Goal: Information Seeking & Learning: Learn about a topic

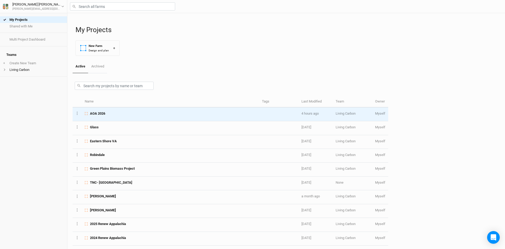
click at [105, 112] on span "AOA 2026" at bounding box center [97, 113] width 15 height 5
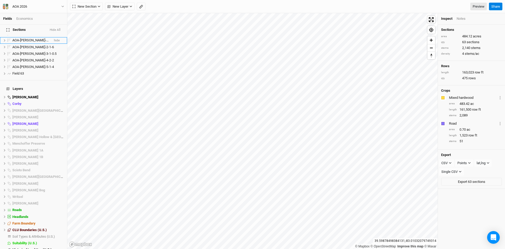
scroll to position [427, 0]
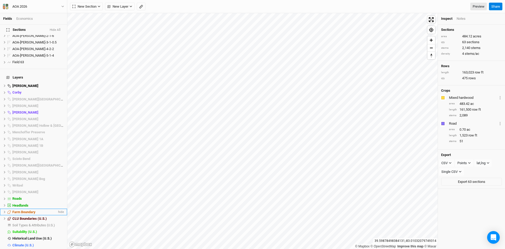
click at [5, 210] on icon at bounding box center [4, 211] width 3 height 3
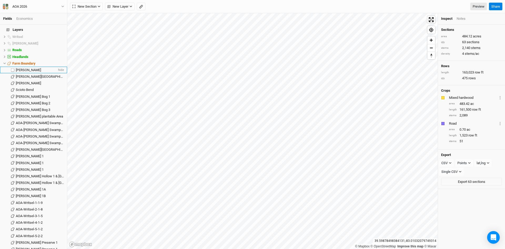
scroll to position [611, 0]
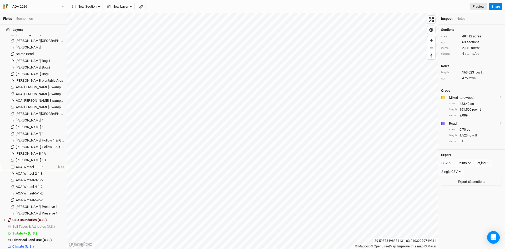
click at [29, 165] on span "AOA-Writsel-1-1-9" at bounding box center [29, 167] width 27 height 4
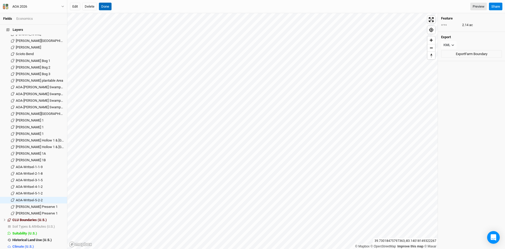
click at [106, 6] on button "Done" at bounding box center [105, 7] width 13 height 8
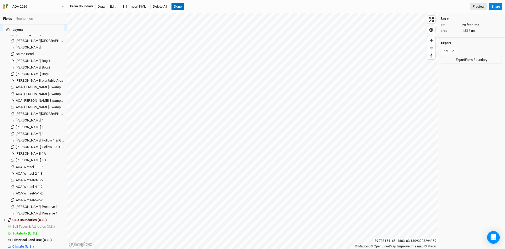
click at [182, 7] on button "Done" at bounding box center [177, 7] width 13 height 8
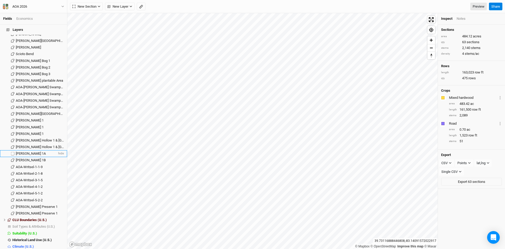
click at [32, 151] on div "[PERSON_NAME] 1A" at bounding box center [36, 153] width 41 height 4
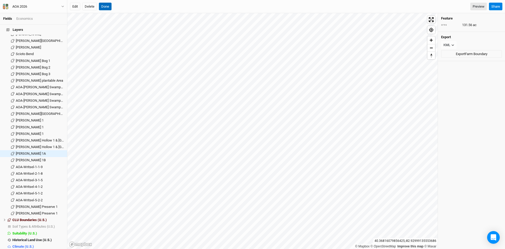
click at [102, 5] on button "Done" at bounding box center [105, 7] width 13 height 8
click at [27, 151] on span "[PERSON_NAME] 1A" at bounding box center [31, 153] width 30 height 4
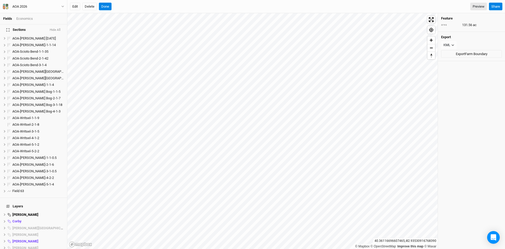
scroll to position [216, 0]
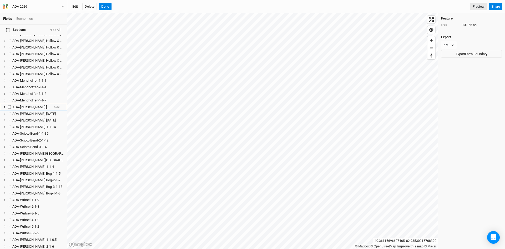
click at [36, 105] on span "AOA-[PERSON_NAME] [DATE]" at bounding box center [33, 107] width 43 height 4
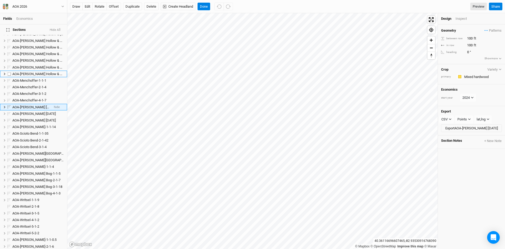
scroll to position [180, 0]
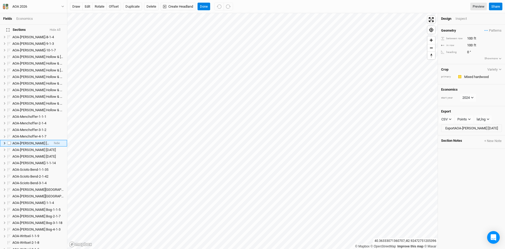
click at [39, 141] on span "AOA-[PERSON_NAME] [DATE]" at bounding box center [33, 143] width 43 height 4
click at [37, 148] on span "AOA-[PERSON_NAME] [DATE]" at bounding box center [33, 150] width 43 height 4
click at [36, 154] on span "AOA-[PERSON_NAME]-1-1-14" at bounding box center [33, 156] width 43 height 4
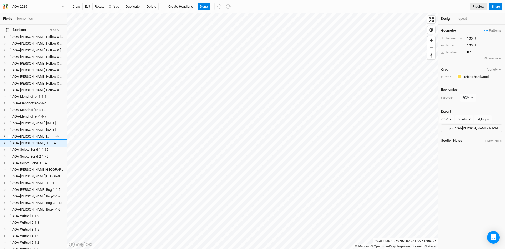
click at [36, 134] on span "AOA-[PERSON_NAME] [DATE]" at bounding box center [33, 136] width 43 height 4
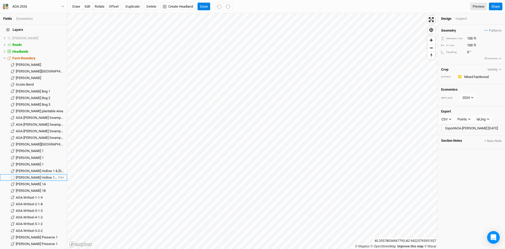
scroll to position [612, 0]
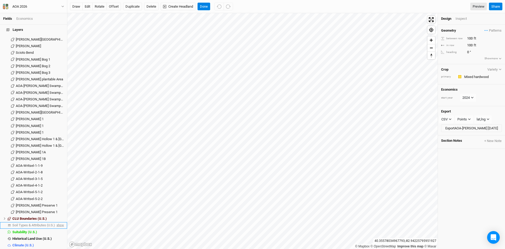
click at [57, 222] on span "show" at bounding box center [59, 225] width 8 height 7
click at [44, 223] on span "Soil Types & Attributes (U.S.)" at bounding box center [34, 225] width 44 height 4
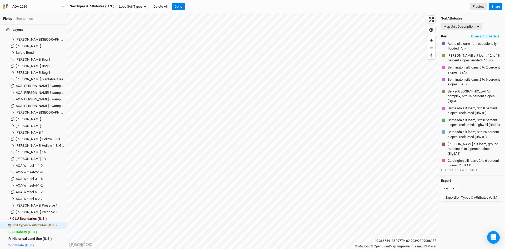
click at [478, 36] on button "Open attribute data" at bounding box center [485, 36] width 33 height 8
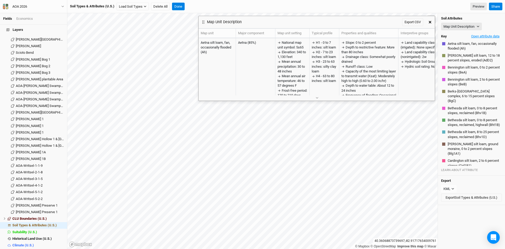
scroll to position [987, 0]
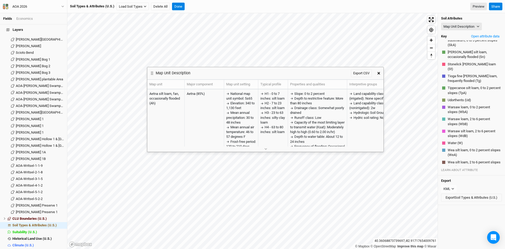
drag, startPoint x: 336, startPoint y: 21, endPoint x: 290, endPoint y: 78, distance: 74.0
click at [284, 75] on div "Map Unit Description Export CSV" at bounding box center [260, 73] width 227 height 12
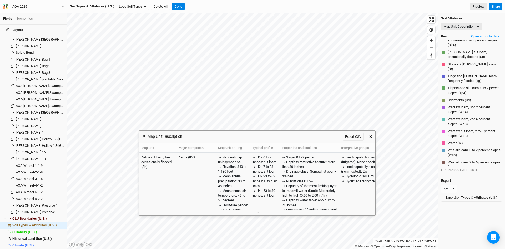
drag, startPoint x: 286, startPoint y: 77, endPoint x: 279, endPoint y: 138, distance: 61.2
click at [279, 138] on div "Map Unit Description Export CSV" at bounding box center [252, 136] width 227 height 12
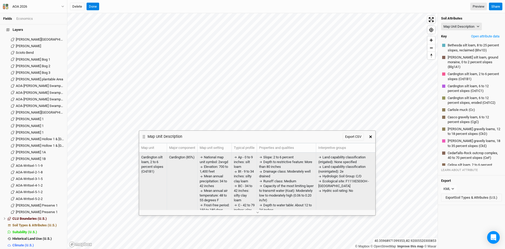
scroll to position [402, 0]
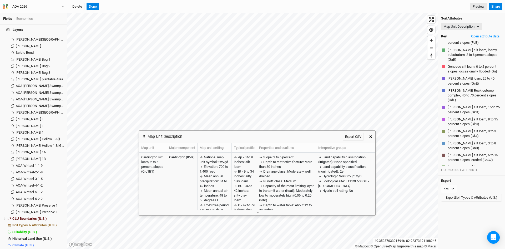
click at [257, 213] on icon "button" at bounding box center [257, 212] width 3 height 3
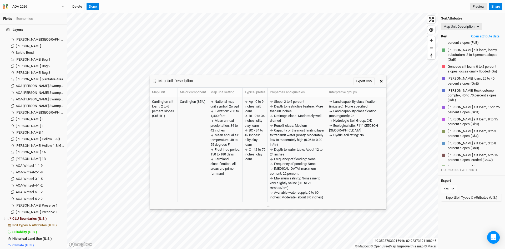
drag, startPoint x: 265, startPoint y: 137, endPoint x: 276, endPoint y: 82, distance: 56.5
click at [276, 82] on div "Map Unit Description Export CSV" at bounding box center [263, 81] width 227 height 12
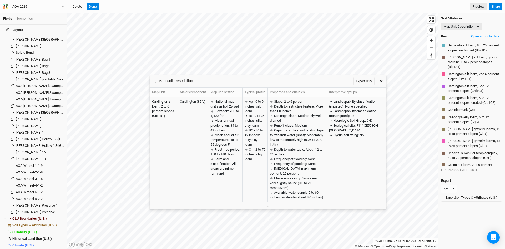
click at [381, 80] on icon "button" at bounding box center [381, 81] width 3 height 3
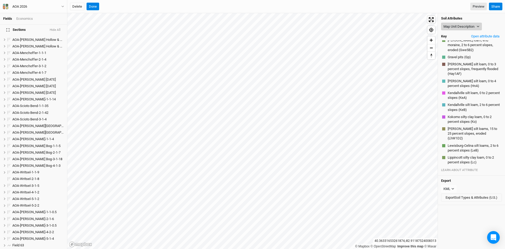
scroll to position [75, 0]
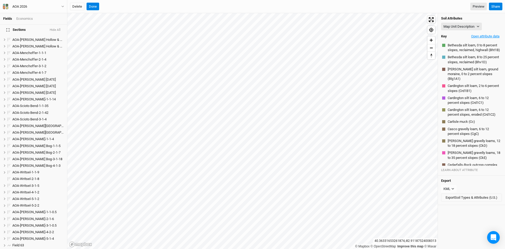
click at [481, 35] on button "Open attribute data" at bounding box center [485, 36] width 33 height 8
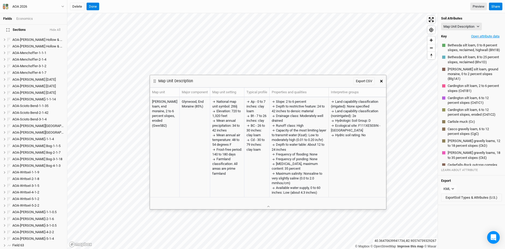
scroll to position [402, 0]
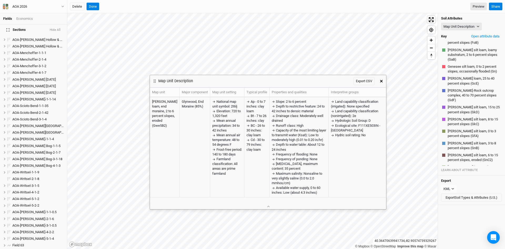
click at [383, 80] on button "button" at bounding box center [381, 80] width 9 height 9
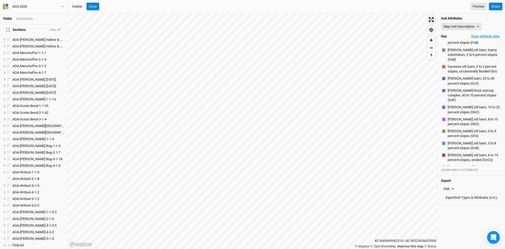
click at [477, 34] on button "Open attribute data" at bounding box center [485, 36] width 33 height 8
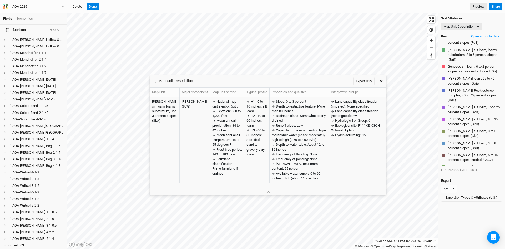
scroll to position [87, 0]
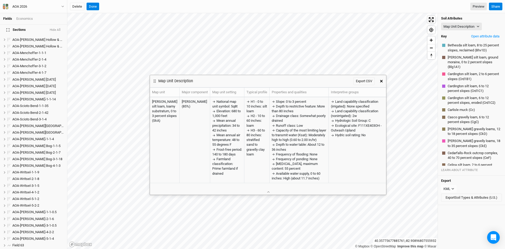
click at [380, 82] on icon "button" at bounding box center [381, 81] width 3 height 3
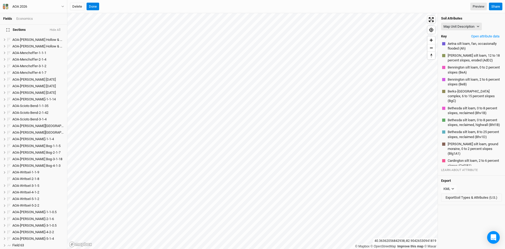
scroll to position [987, 0]
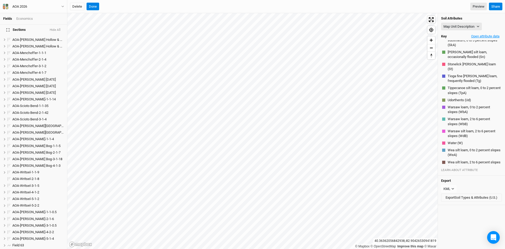
click at [482, 37] on button "Open attribute data" at bounding box center [485, 36] width 33 height 8
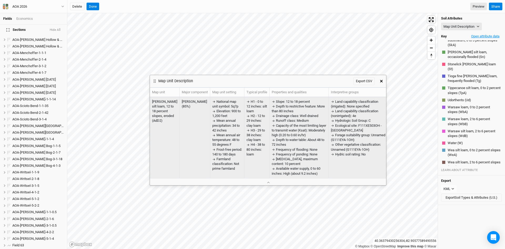
scroll to position [1020, 0]
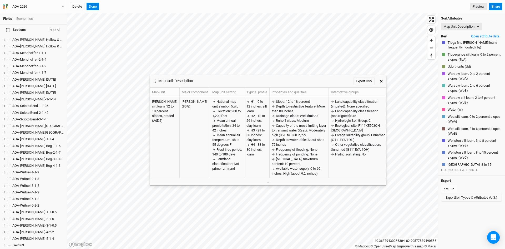
click at [381, 79] on button "button" at bounding box center [381, 80] width 9 height 9
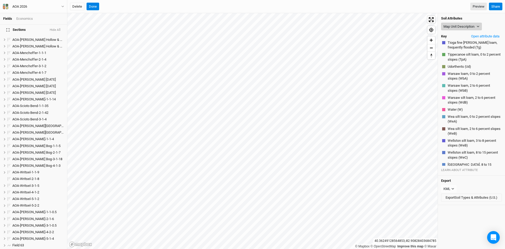
scroll to position [655, 0]
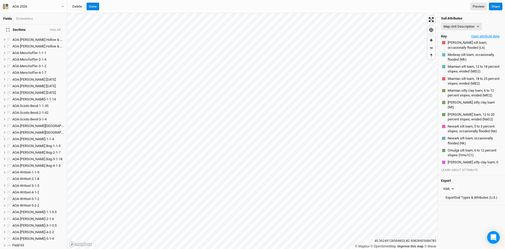
click at [476, 37] on button "Open attribute data" at bounding box center [485, 36] width 33 height 8
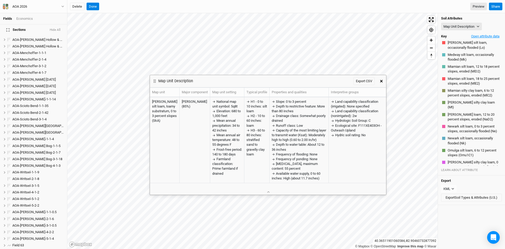
scroll to position [87, 0]
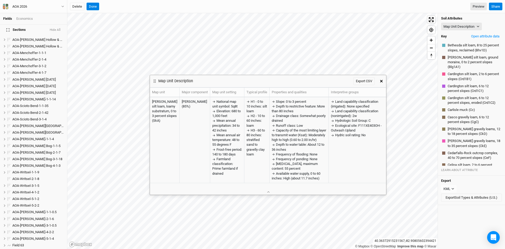
click at [380, 79] on button "button" at bounding box center [381, 80] width 9 height 9
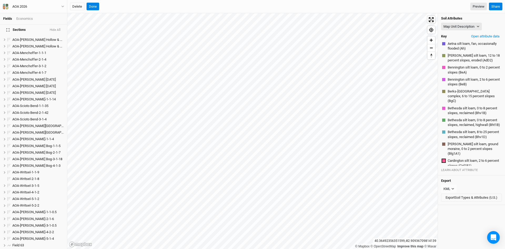
scroll to position [75, 0]
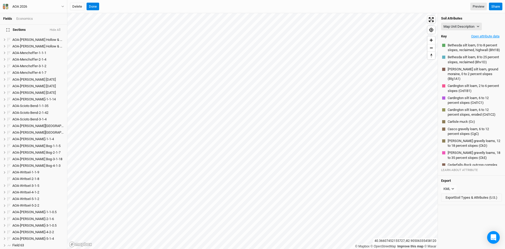
click at [477, 37] on button "Open attribute data" at bounding box center [485, 36] width 33 height 8
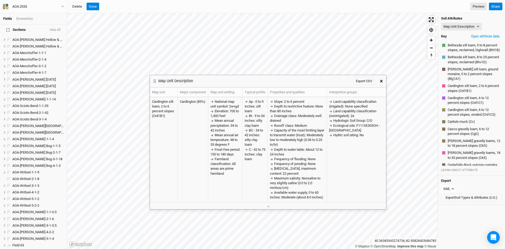
click at [382, 80] on icon "button" at bounding box center [381, 81] width 3 height 3
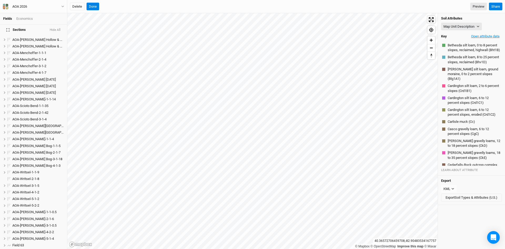
click at [482, 36] on button "Open attribute data" at bounding box center [485, 36] width 33 height 8
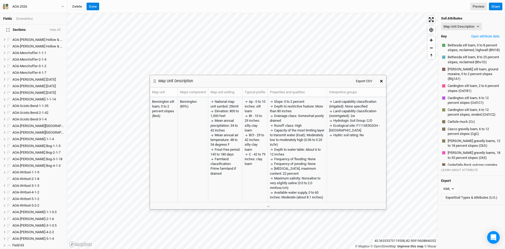
click at [382, 81] on icon "button" at bounding box center [381, 81] width 3 height 3
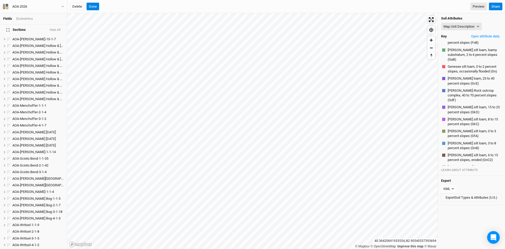
scroll to position [1020, 0]
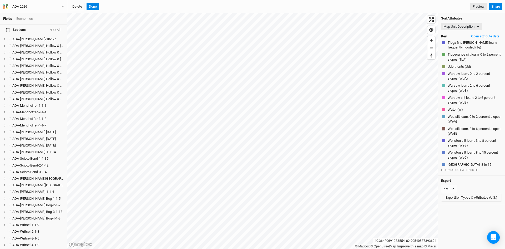
click at [475, 35] on button "Open attribute data" at bounding box center [485, 36] width 33 height 8
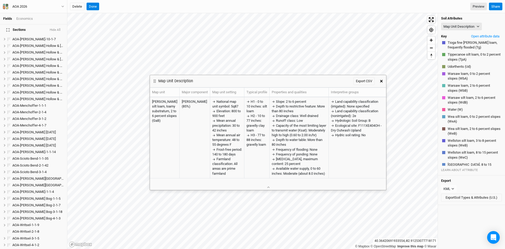
click at [382, 79] on button "button" at bounding box center [381, 80] width 9 height 9
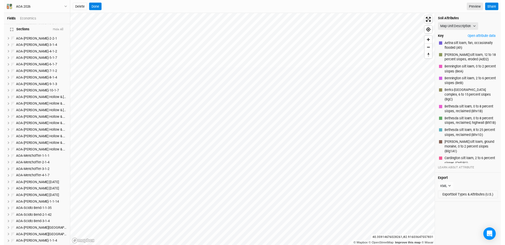
scroll to position [213, 0]
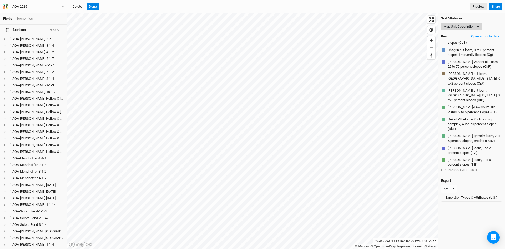
click at [462, 26] on button "Map Unit Description" at bounding box center [461, 27] width 41 height 8
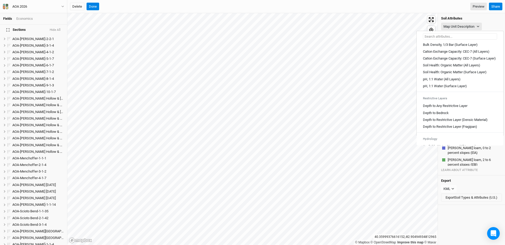
scroll to position [105, 0]
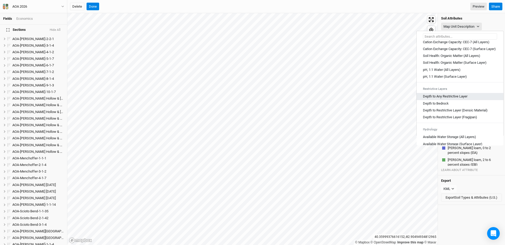
click at [447, 99] on Layer "Depth to Any Restrictive Layer" at bounding box center [445, 96] width 44 height 5
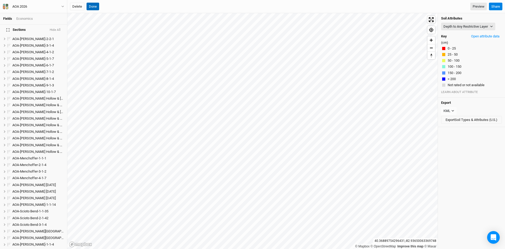
click at [94, 6] on button "Done" at bounding box center [93, 7] width 13 height 8
click at [462, 24] on button "Depth to Any Restrictive Layer" at bounding box center [468, 27] width 54 height 8
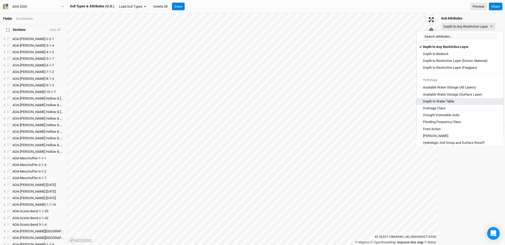
scroll to position [184, 0]
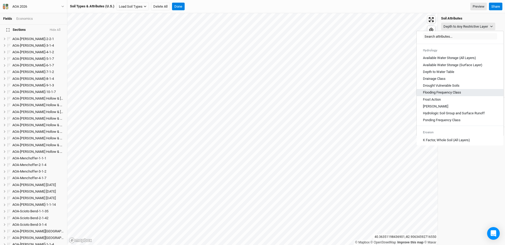
click at [445, 95] on Class "Flooding Frequency Class" at bounding box center [442, 92] width 38 height 5
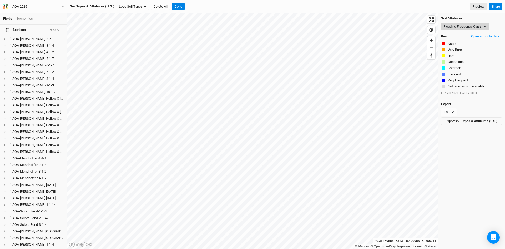
click at [465, 24] on button "Flooding Frequency Class" at bounding box center [465, 27] width 48 height 8
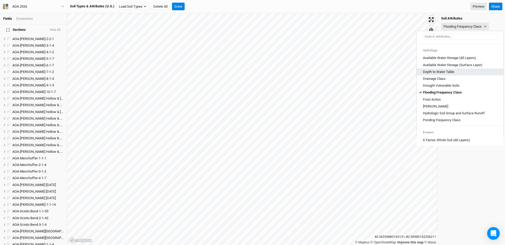
click at [443, 74] on Table "Depth to Water Table" at bounding box center [438, 71] width 31 height 5
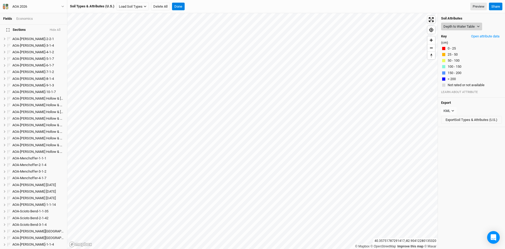
click at [464, 25] on button "Depth to Water Table" at bounding box center [461, 27] width 41 height 8
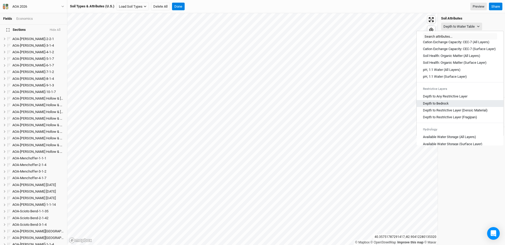
scroll to position [79, 0]
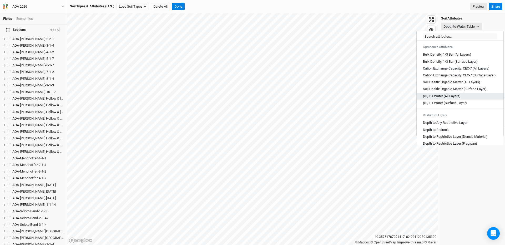
click at [445, 98] on Layers\) "pH, 1:1 Water (All Layers)" at bounding box center [442, 96] width 38 height 5
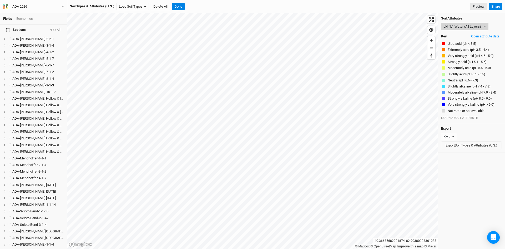
click at [452, 26] on button "pH, 1:1 Water (All Layers)" at bounding box center [464, 27] width 47 height 8
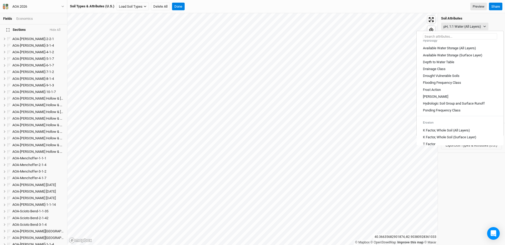
scroll to position [186, 0]
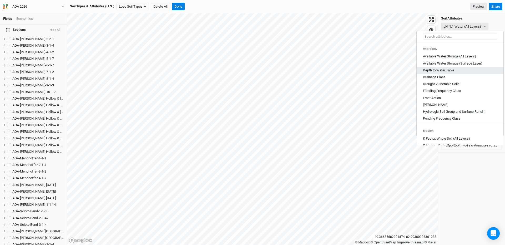
click at [435, 74] on link "Depth to Water Table" at bounding box center [460, 70] width 87 height 7
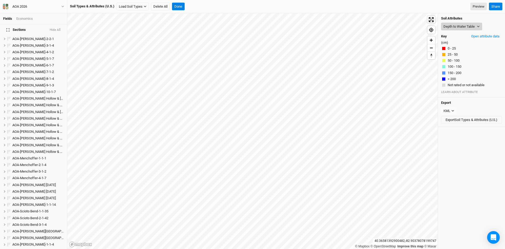
click at [460, 25] on button "Depth to Water Table" at bounding box center [461, 27] width 41 height 8
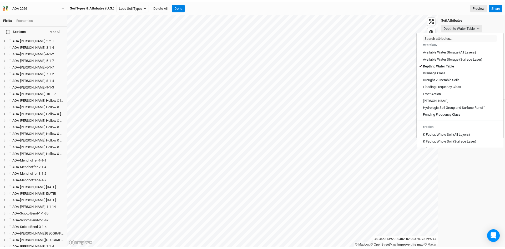
scroll to position [210, 0]
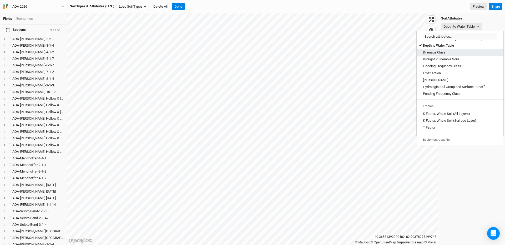
click at [434, 55] on Class "Drainage Class" at bounding box center [434, 52] width 23 height 5
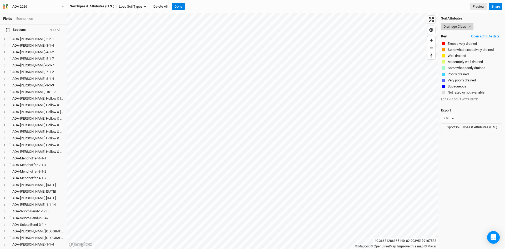
click at [461, 27] on button "Drainage Class" at bounding box center [457, 27] width 32 height 8
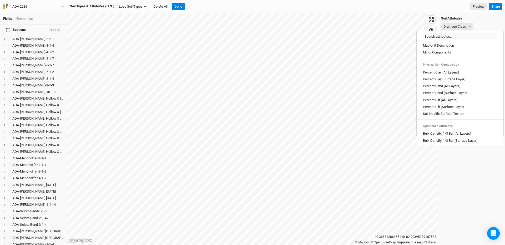
click at [462, 168] on div "Drainage Class Export CSV Map unit Rating Acres in AOI Percent of AOI Euclid si…" at bounding box center [471, 128] width 67 height 231
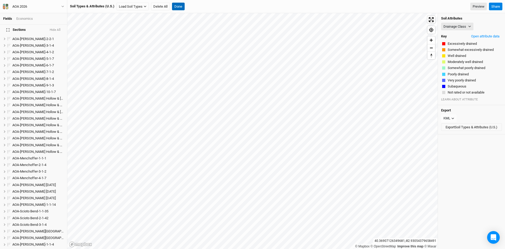
click at [181, 5] on button "Done" at bounding box center [178, 7] width 13 height 8
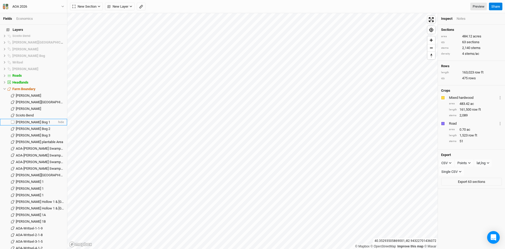
scroll to position [612, 0]
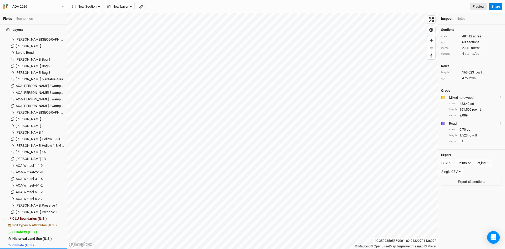
click at [23, 248] on span "Base Layer" at bounding box center [20, 251] width 17 height 4
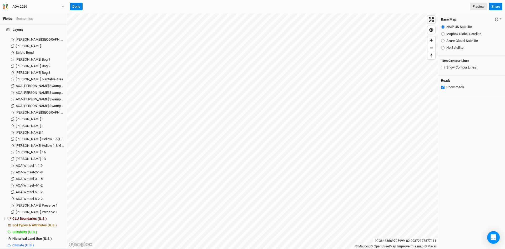
click at [444, 67] on input "Show Contour Lines" at bounding box center [442, 67] width 3 height 3
checkbox input "true"
click at [442, 87] on input "Show roads" at bounding box center [442, 86] width 3 height 3
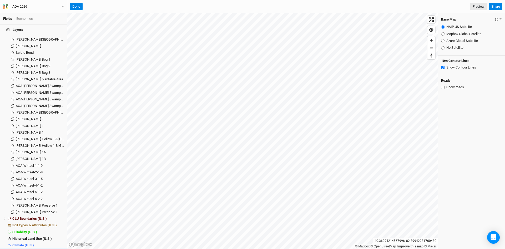
click at [442, 87] on input "Show roads" at bounding box center [442, 86] width 3 height 3
checkbox input "true"
click at [444, 67] on input "Show Contour Lines" at bounding box center [442, 67] width 3 height 3
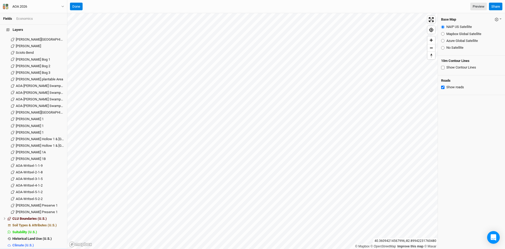
checkbox input "false"
click at [443, 41] on input "Azure Global Satellite" at bounding box center [442, 40] width 3 height 3
radio input "true"
click at [60, 222] on span "hide" at bounding box center [60, 225] width 7 height 7
click at [57, 215] on span "hide" at bounding box center [60, 218] width 7 height 7
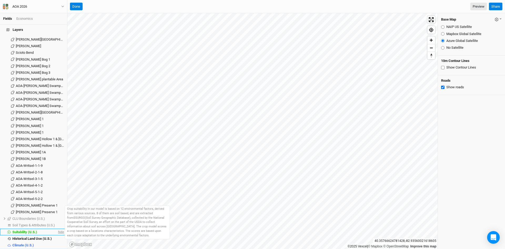
click at [57, 228] on span "hide" at bounding box center [60, 231] width 7 height 7
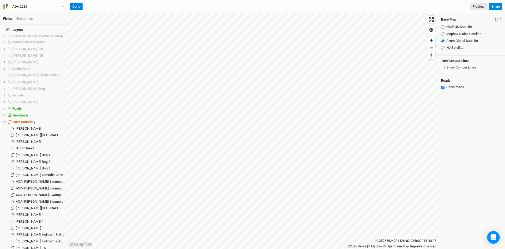
scroll to position [481, 0]
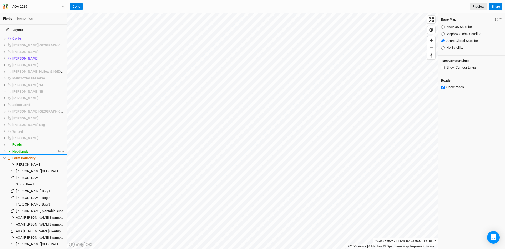
click at [59, 148] on span "hide" at bounding box center [60, 151] width 7 height 7
click at [58, 141] on span "hide" at bounding box center [60, 144] width 7 height 7
click at [57, 82] on span "hide" at bounding box center [60, 85] width 7 height 7
click at [57, 88] on span "hide" at bounding box center [60, 91] width 7 height 7
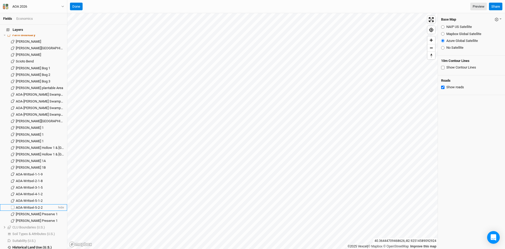
scroll to position [612, 0]
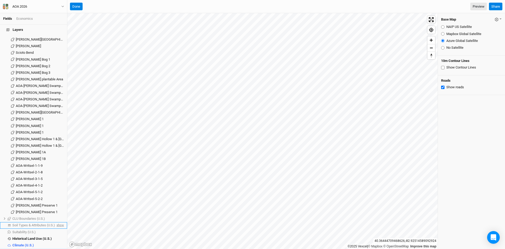
click at [55, 222] on span "show" at bounding box center [59, 225] width 8 height 7
click at [58, 222] on span "hide" at bounding box center [60, 225] width 7 height 7
click at [58, 235] on span "hide" at bounding box center [60, 238] width 7 height 7
click at [57, 235] on span "show" at bounding box center [59, 238] width 8 height 7
click at [32, 236] on span "Historical Land Use (U.S.)" at bounding box center [31, 238] width 39 height 4
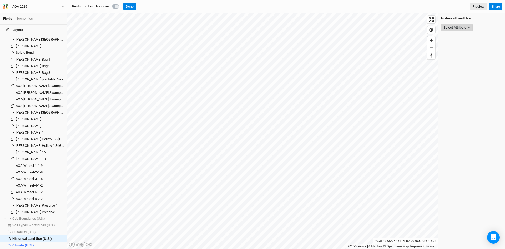
click at [459, 26] on div "Select Attribute" at bounding box center [454, 27] width 23 height 5
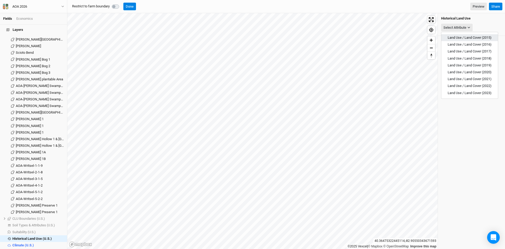
click at [468, 37] on span "Land Use / Land Cover (2015)" at bounding box center [470, 38] width 44 height 4
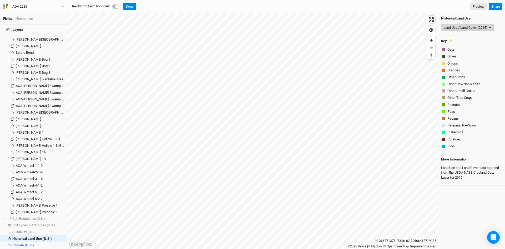
scroll to position [116, 0]
click at [486, 27] on div "Land Use / Land Cover (2015)" at bounding box center [465, 27] width 44 height 5
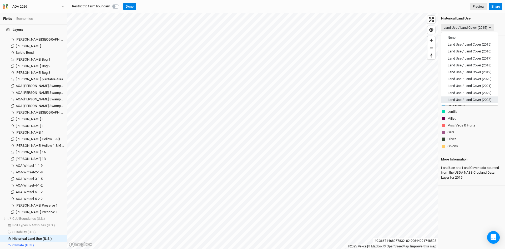
click at [482, 98] on span "Land Use / Land Cover (2023)" at bounding box center [470, 100] width 44 height 4
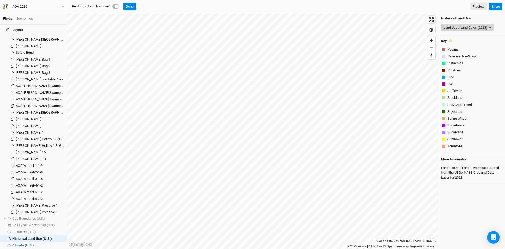
scroll to position [47, 0]
click at [479, 26] on div "Land Use / Land Cover (2023)" at bounding box center [465, 27] width 44 height 5
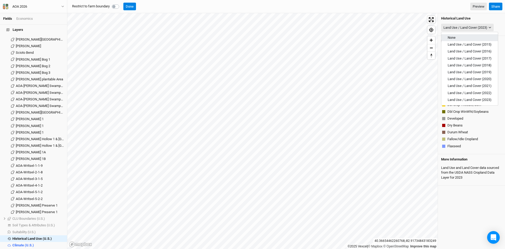
click at [453, 39] on span "None" at bounding box center [452, 38] width 8 height 4
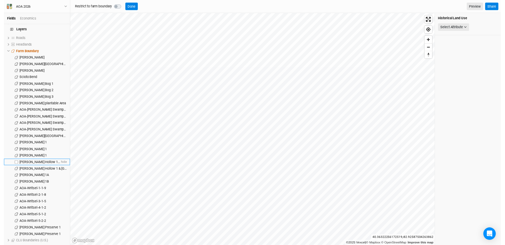
scroll to position [612, 0]
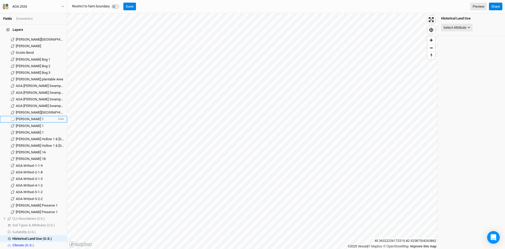
click at [23, 117] on span "[PERSON_NAME] 1" at bounding box center [30, 119] width 28 height 4
click at [57, 235] on span "hide" at bounding box center [60, 238] width 7 height 7
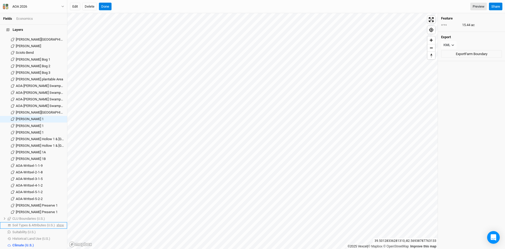
click at [56, 222] on span "show" at bounding box center [59, 225] width 8 height 7
click at [57, 222] on span "hide" at bounding box center [60, 225] width 7 height 7
click at [56, 222] on span "show" at bounding box center [59, 225] width 8 height 7
click at [42, 223] on span "Soil Types & Attributes (U.S.)" at bounding box center [34, 225] width 44 height 4
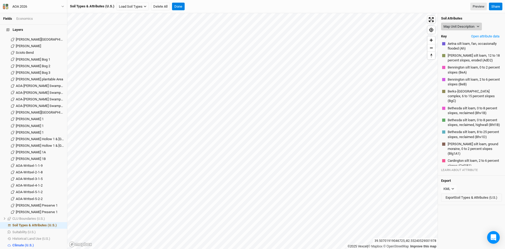
click at [460, 25] on button "Map Unit Description" at bounding box center [461, 27] width 41 height 8
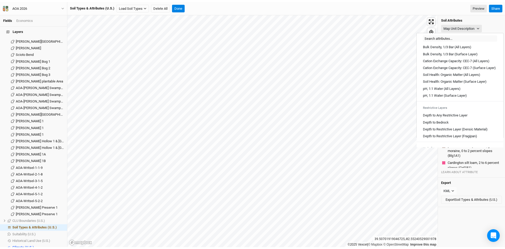
scroll to position [79, 0]
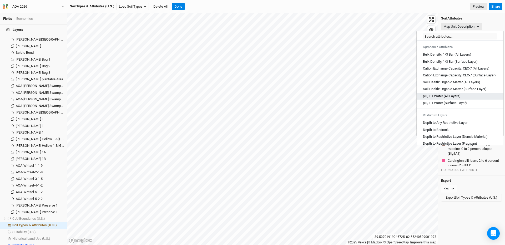
click at [449, 98] on Layers\) "pH, 1:1 Water (All Layers)" at bounding box center [442, 96] width 38 height 5
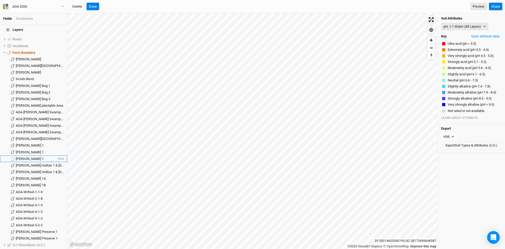
scroll to position [560, 0]
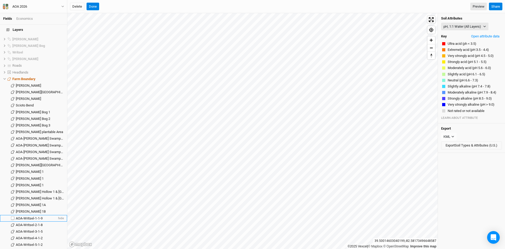
click at [38, 216] on span "AOA-Writsel-1-1-9" at bounding box center [29, 218] width 27 height 4
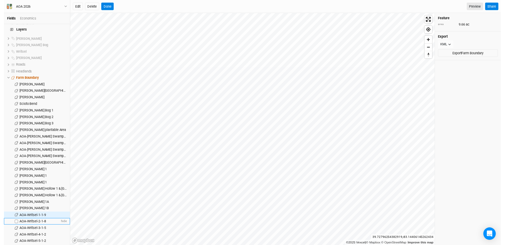
scroll to position [612, 0]
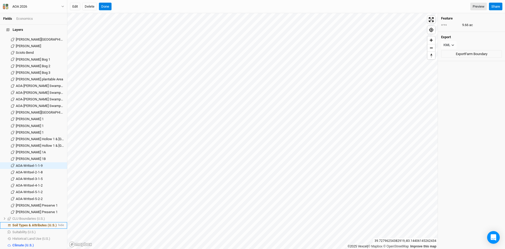
click at [50, 223] on span "Soil Types & Attributes (U.S.)" at bounding box center [34, 225] width 44 height 4
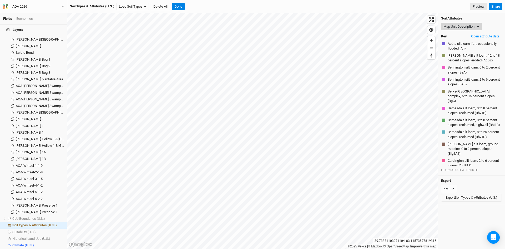
click at [460, 24] on button "Map Unit Description" at bounding box center [461, 27] width 41 height 8
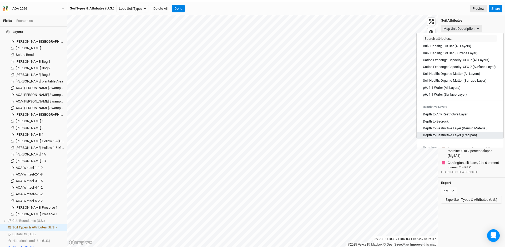
scroll to position [80, 0]
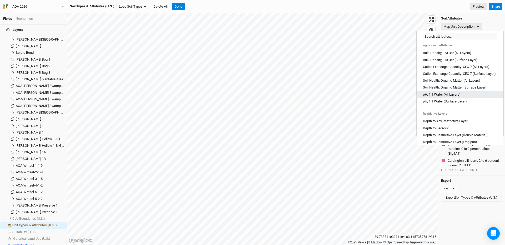
click at [451, 97] on Layers\) "pH, 1:1 Water (All Layers)" at bounding box center [442, 94] width 38 height 5
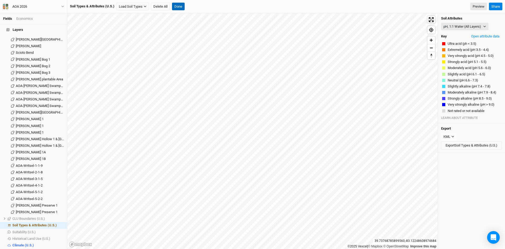
click at [178, 6] on button "Done" at bounding box center [178, 7] width 13 height 8
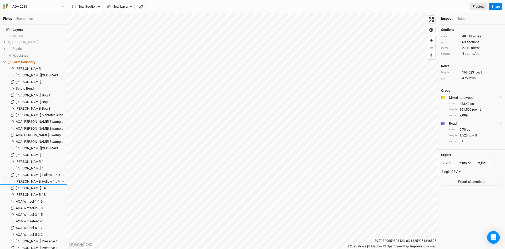
scroll to position [560, 0]
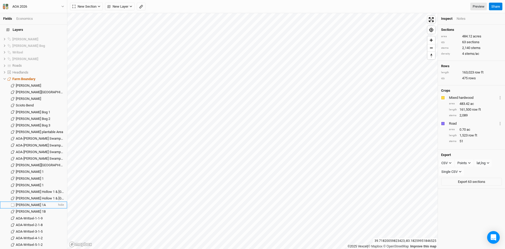
click at [25, 203] on span "[PERSON_NAME] 1A" at bounding box center [31, 205] width 30 height 4
